Goal: Task Accomplishment & Management: Complete application form

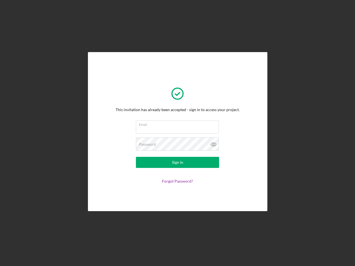
click at [177, 133] on input "Email" at bounding box center [177, 126] width 83 height 13
click at [213, 144] on icon at bounding box center [213, 144] width 14 height 14
